Goal: Information Seeking & Learning: Find specific page/section

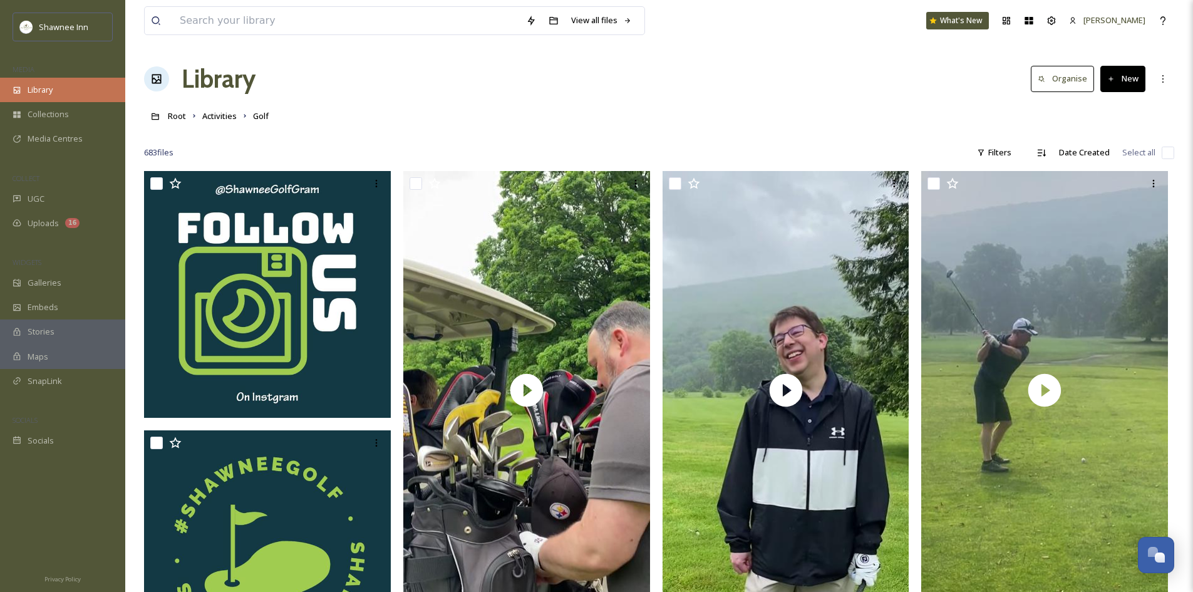
click at [42, 88] on span "Library" at bounding box center [40, 90] width 25 height 12
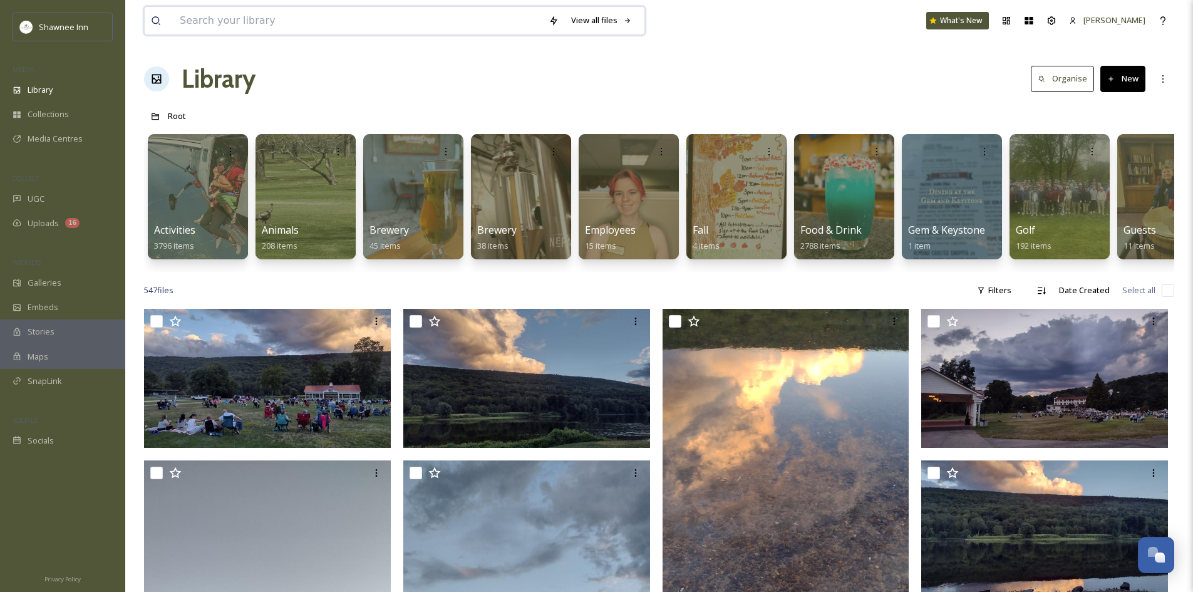
click at [224, 14] on input at bounding box center [358, 21] width 369 height 28
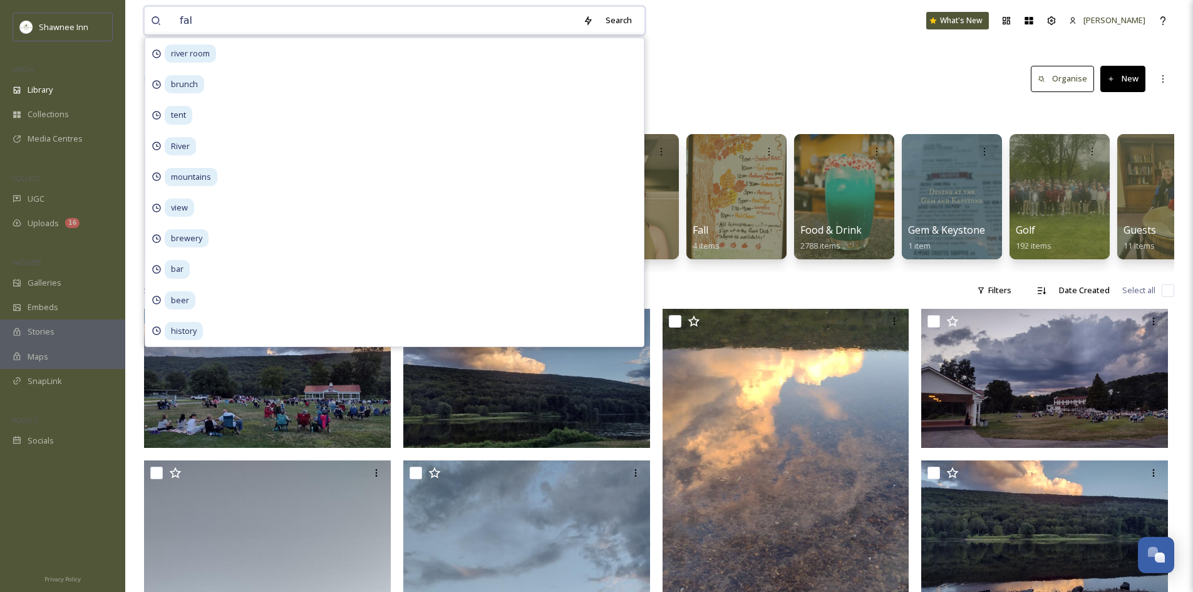
type input "fall"
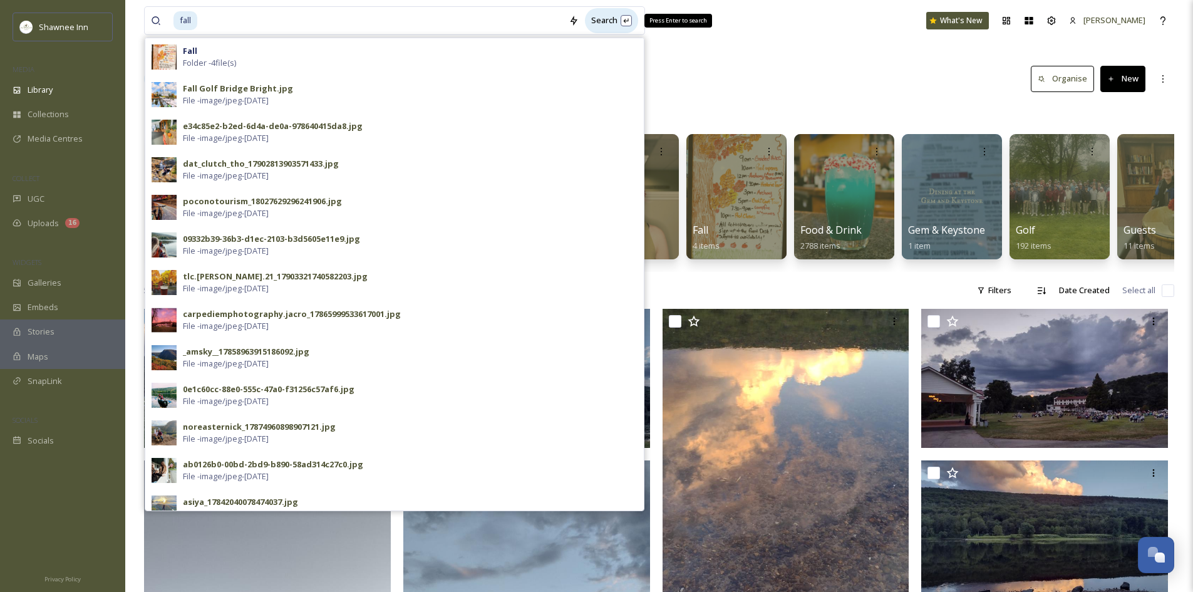
click at [618, 24] on div "Search Press Enter to search" at bounding box center [611, 20] width 53 height 24
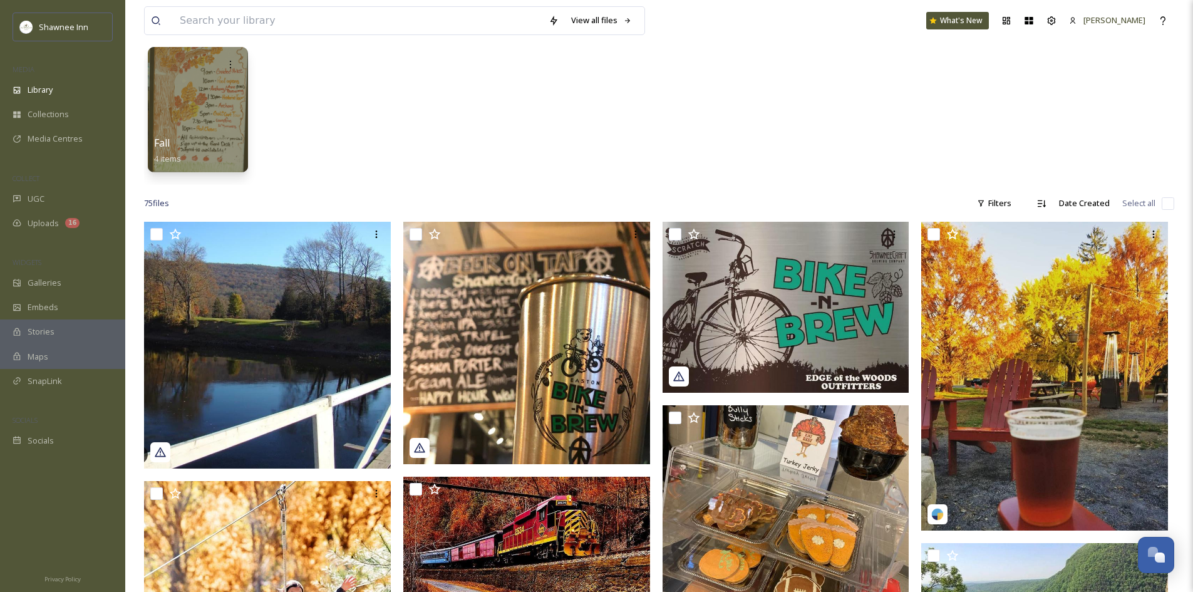
scroll to position [63, 0]
click at [1014, 209] on div "Filters" at bounding box center [994, 204] width 47 height 24
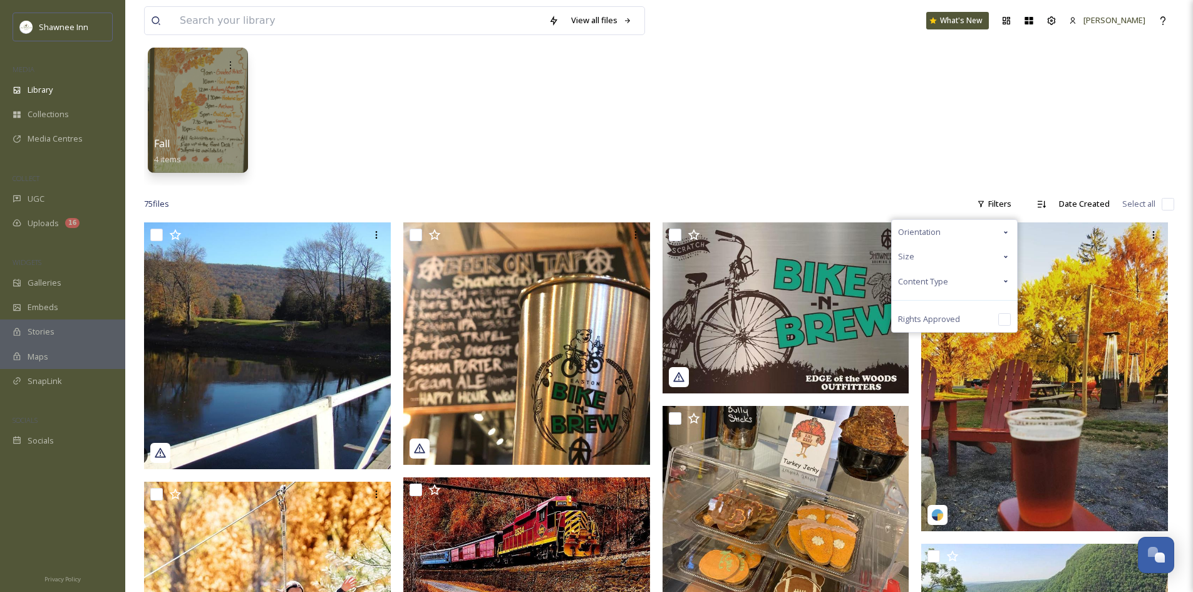
click at [984, 276] on div "Content Type" at bounding box center [954, 281] width 125 height 24
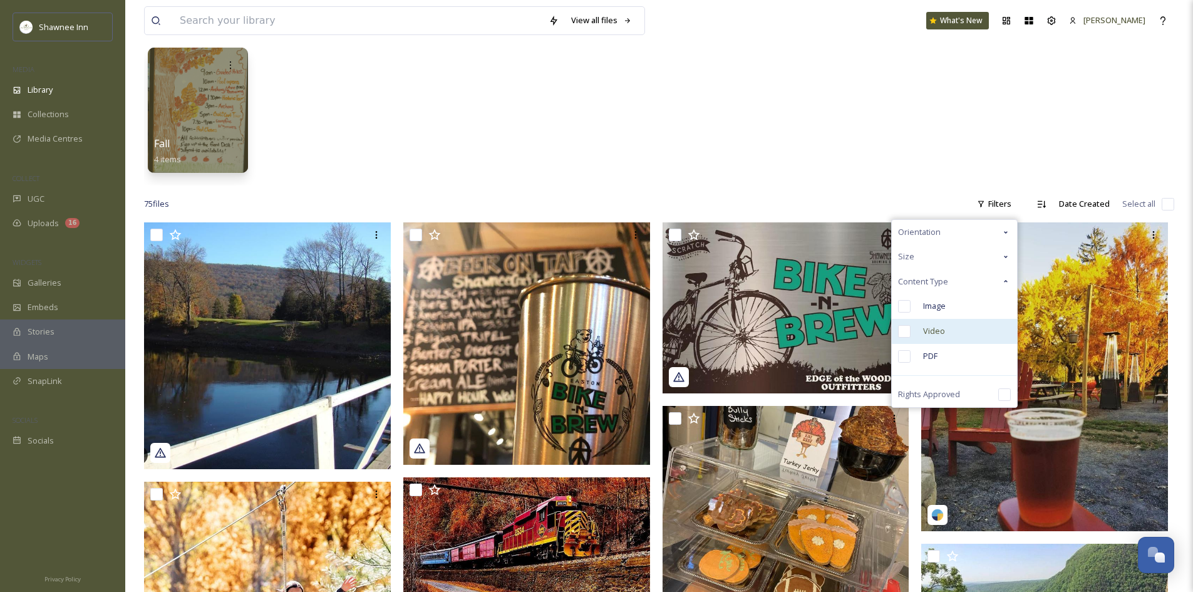
click at [906, 333] on input "checkbox" at bounding box center [904, 331] width 13 height 13
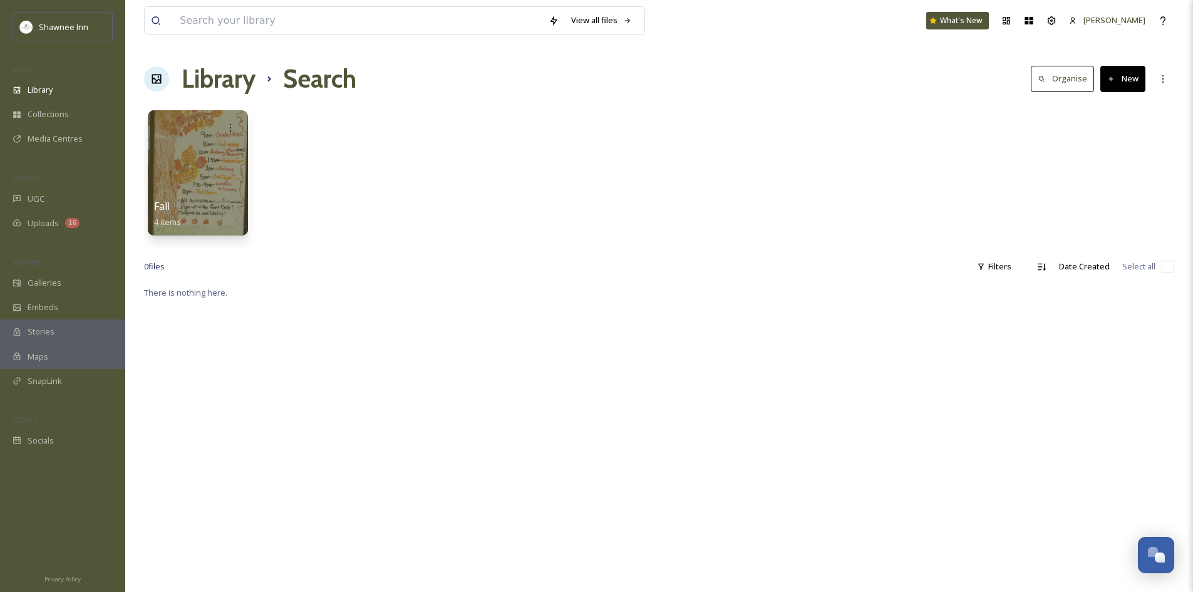
click at [898, 187] on div "Fall 4 items" at bounding box center [659, 176] width 1031 height 144
click at [1043, 271] on icon at bounding box center [1042, 267] width 10 height 10
click at [1045, 270] on icon at bounding box center [1042, 267] width 10 height 10
click at [989, 268] on div "Descending" at bounding box center [1002, 266] width 44 height 14
click at [999, 272] on div "Filters" at bounding box center [994, 266] width 47 height 24
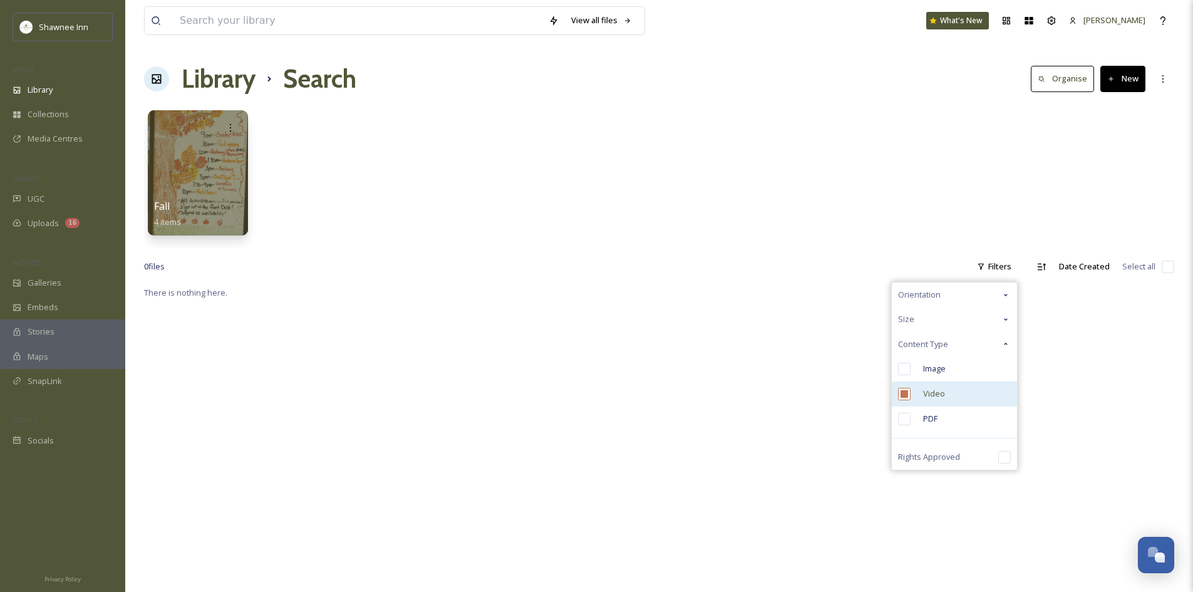
click at [907, 393] on input "checkbox" at bounding box center [904, 394] width 13 height 13
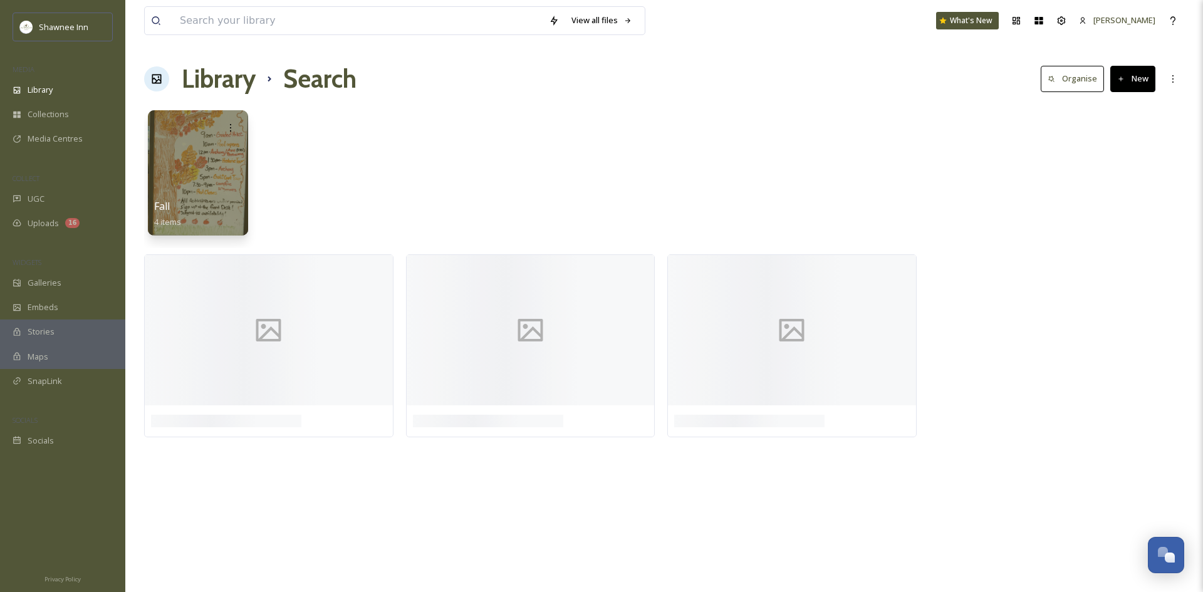
click at [805, 183] on div "Fall 4 items" at bounding box center [664, 176] width 1040 height 144
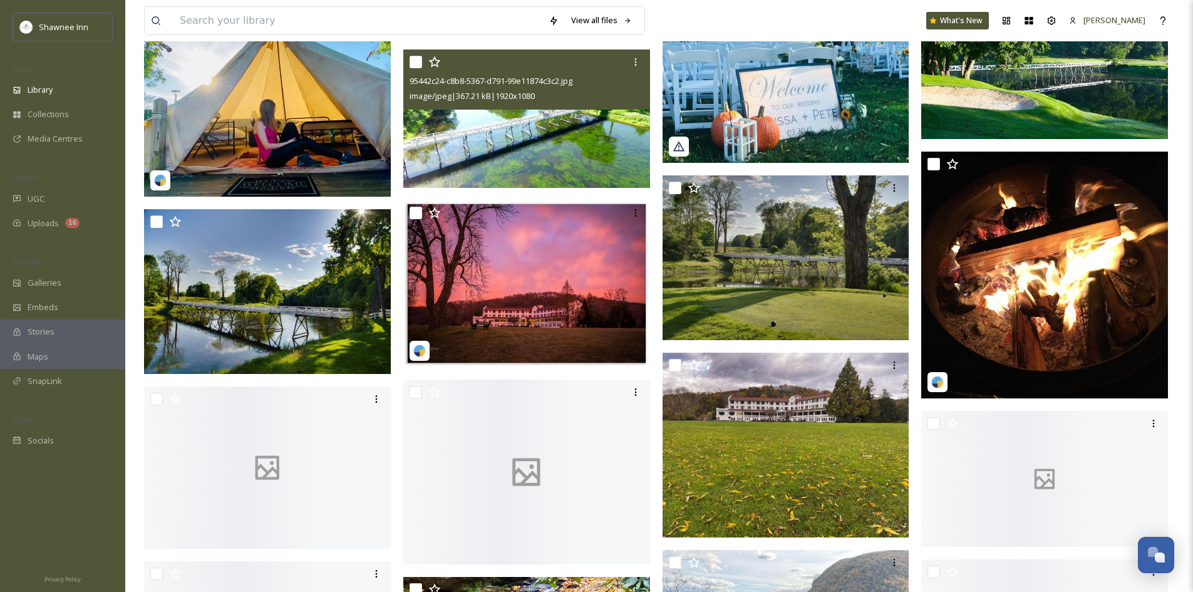
scroll to position [1503, 0]
